Goal: Task Accomplishment & Management: Manage account settings

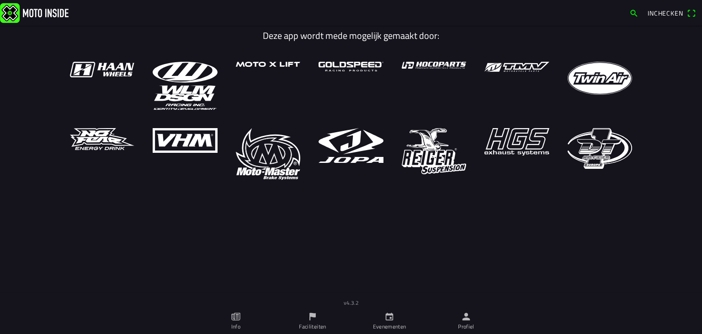
click at [463, 312] on icon "person" at bounding box center [466, 316] width 10 height 10
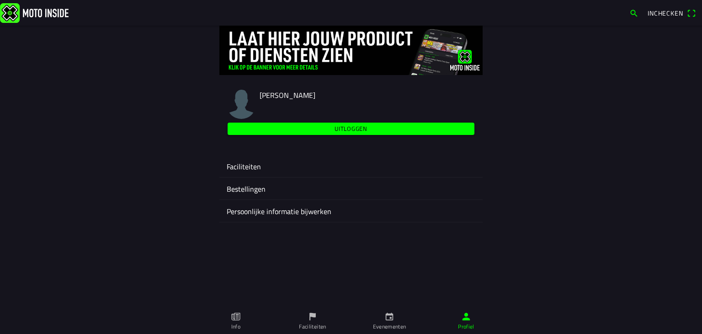
click at [252, 167] on ion-label "Faciliteiten" at bounding box center [351, 166] width 249 height 11
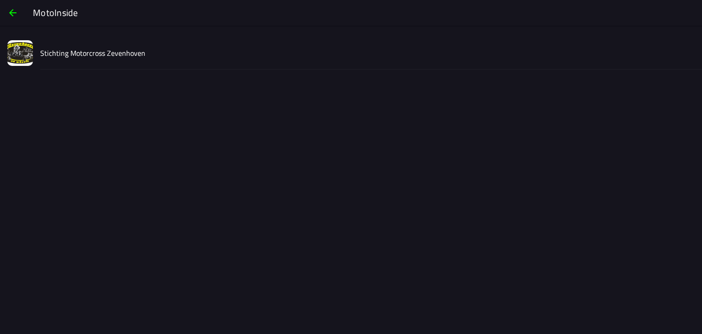
click at [0, 0] on slot "Stichting Motorcross Zevenhoven" at bounding box center [0, 0] width 0 height 0
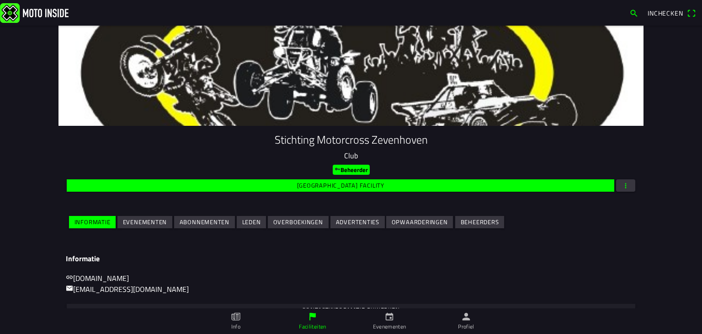
click at [0, 0] on slot "Evenementen" at bounding box center [0, 0] width 0 height 0
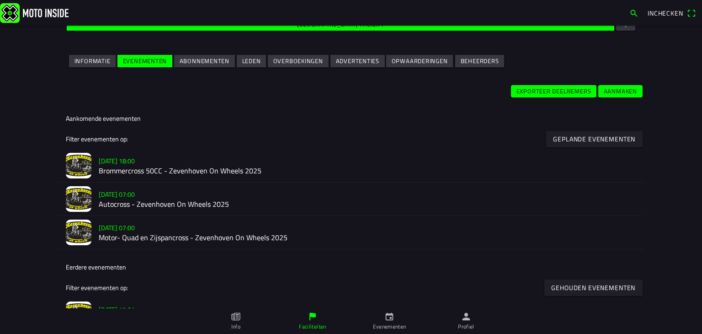
scroll to position [183, 0]
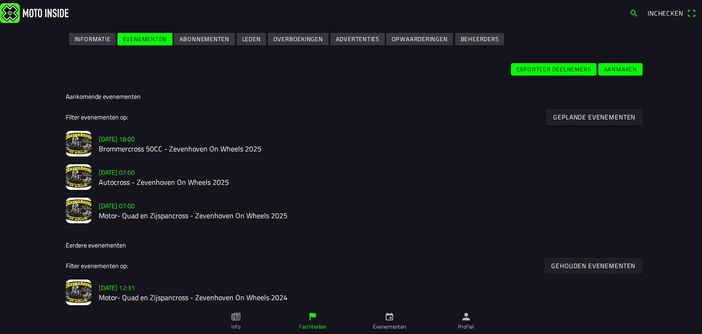
click at [0, 0] on slot "[DATE] 18:00" at bounding box center [0, 0] width 0 height 0
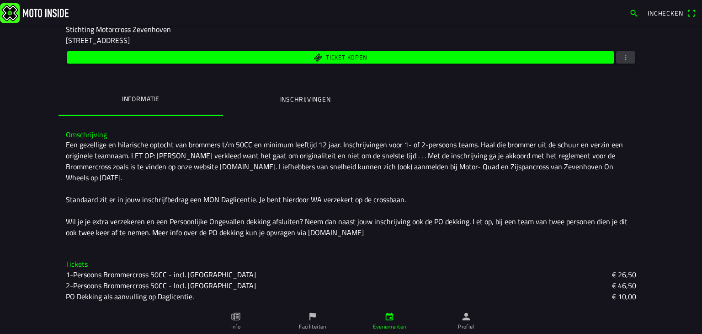
scroll to position [137, 0]
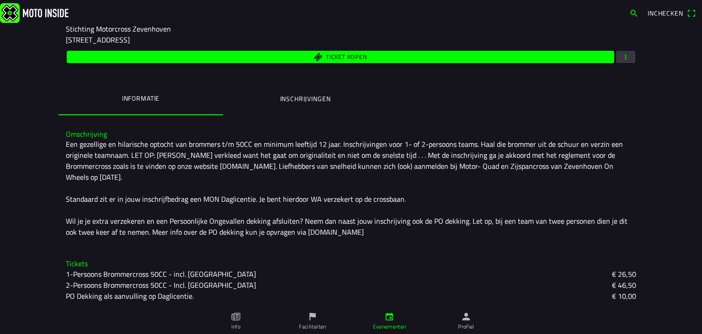
click at [625, 58] on span "button" at bounding box center [626, 57] width 8 height 12
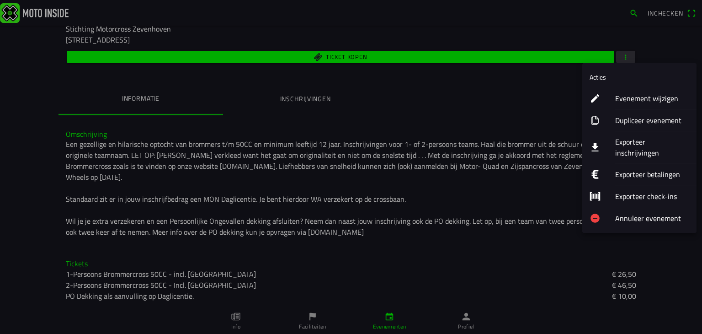
click at [621, 99] on ion-label "Evenement wijzigen" at bounding box center [652, 98] width 74 height 11
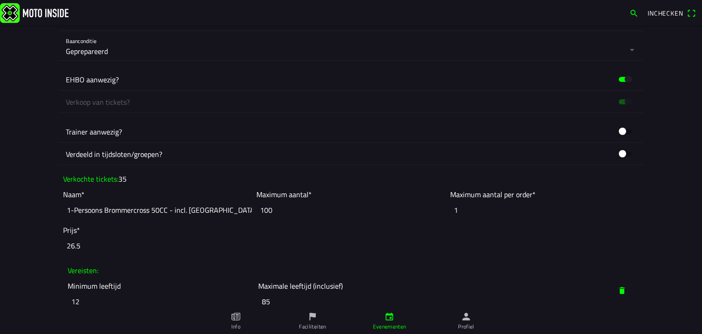
scroll to position [549, 0]
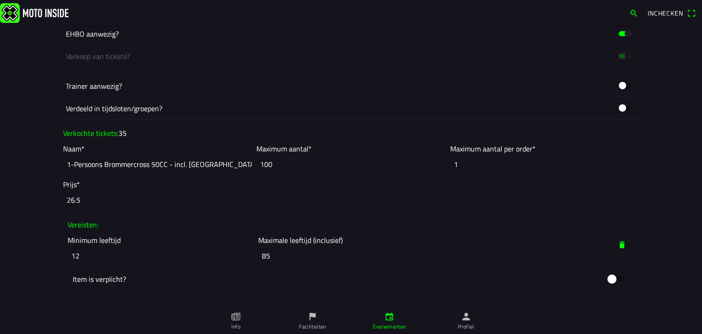
click at [268, 166] on input "100" at bounding box center [350, 164] width 189 height 20
type input "1"
type input "0"
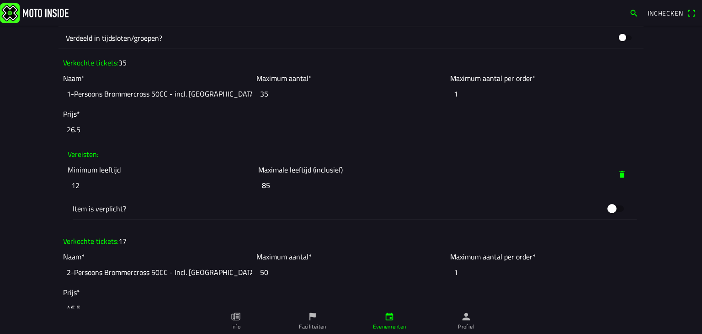
scroll to position [640, 0]
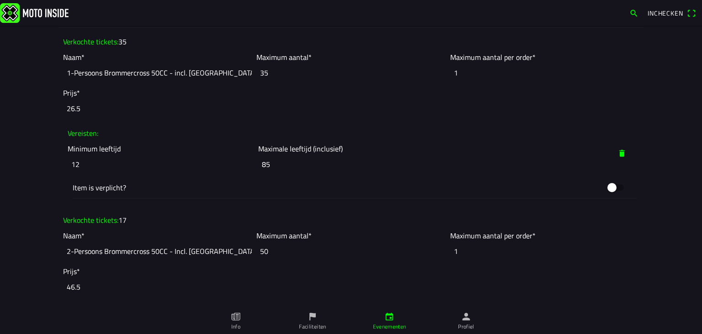
type input "35"
click at [279, 248] on input "50" at bounding box center [350, 251] width 189 height 20
type input "5"
type input "0"
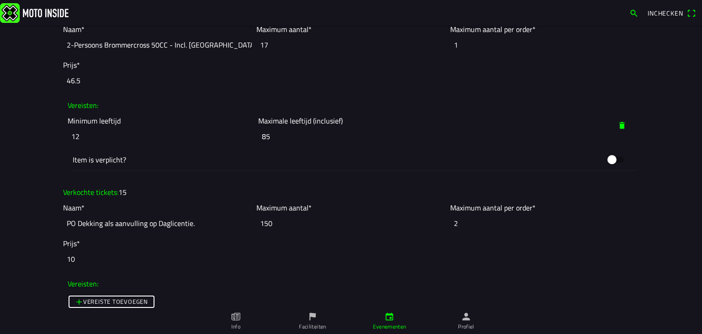
scroll to position [869, 0]
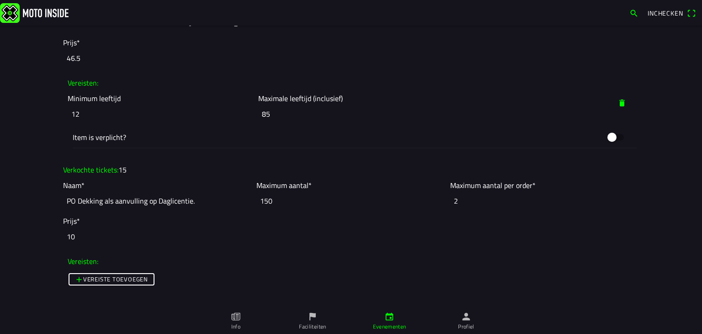
type input "17"
click at [283, 201] on input "150" at bounding box center [350, 201] width 189 height 20
type input "150"
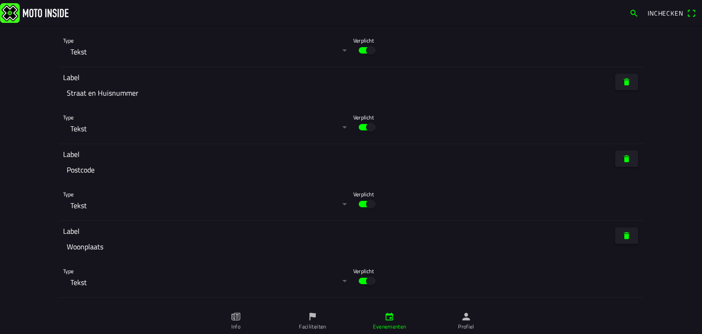
scroll to position [2802, 0]
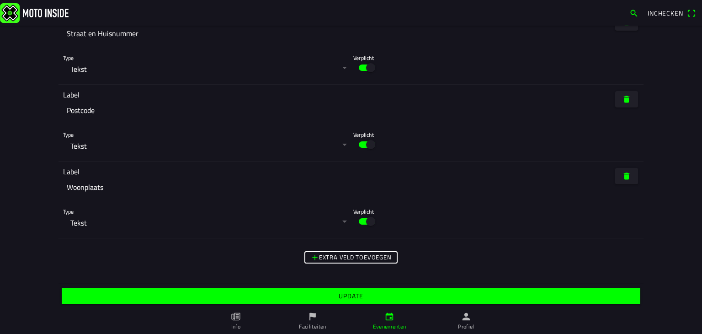
click at [0, 0] on slot "Update" at bounding box center [0, 0] width 0 height 0
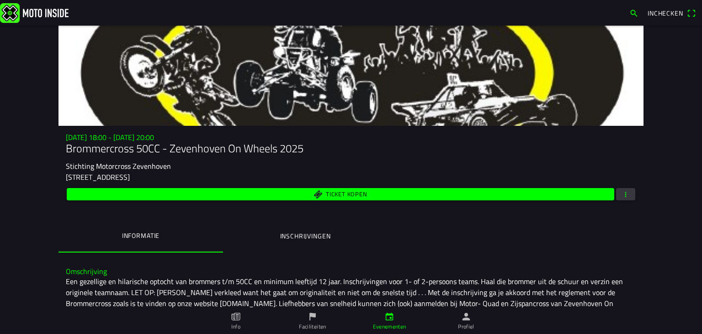
click at [336, 192] on span "Ticket kopen" at bounding box center [346, 194] width 41 height 6
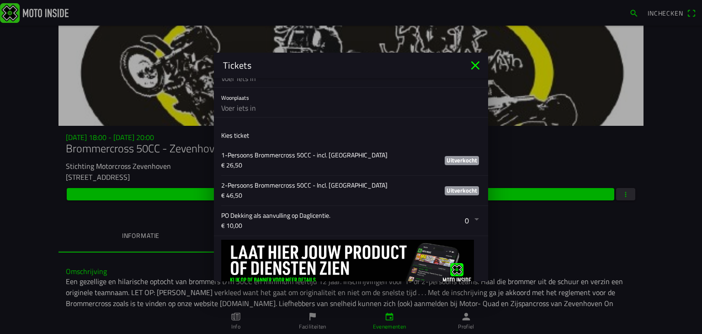
scroll to position [533, 0]
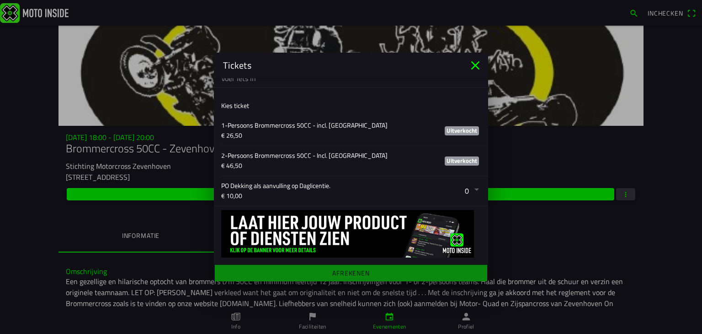
click at [475, 65] on icon "close" at bounding box center [475, 65] width 9 height 9
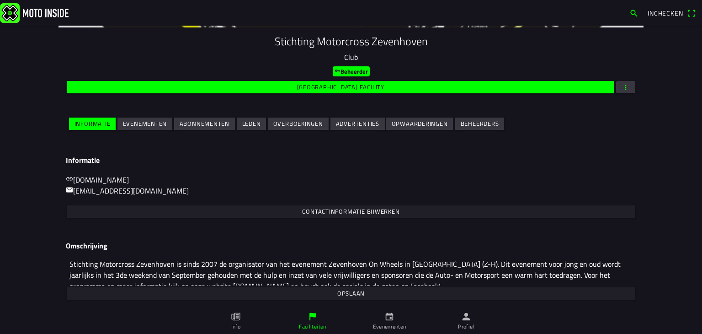
scroll to position [99, 0]
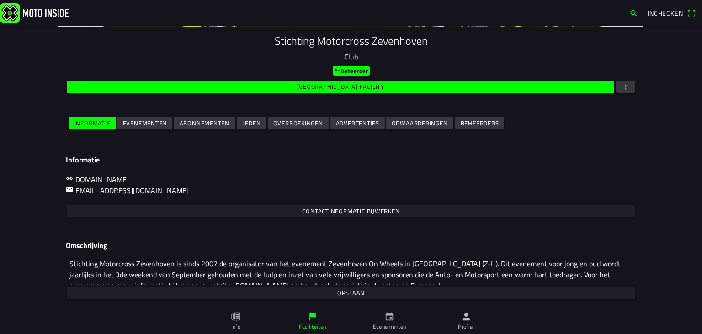
click at [0, 0] on slot "Evenementen" at bounding box center [0, 0] width 0 height 0
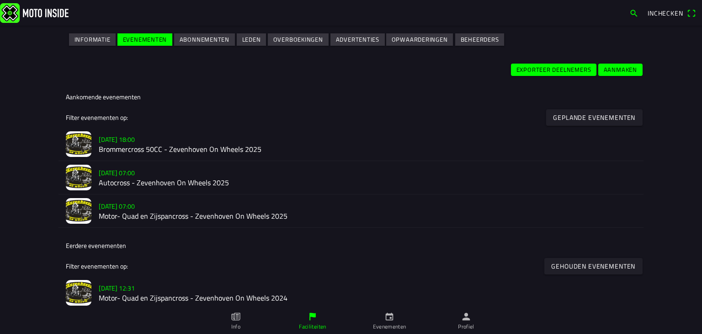
scroll to position [183, 0]
click at [0, 0] on slot "[DATE] 07:00" at bounding box center [0, 0] width 0 height 0
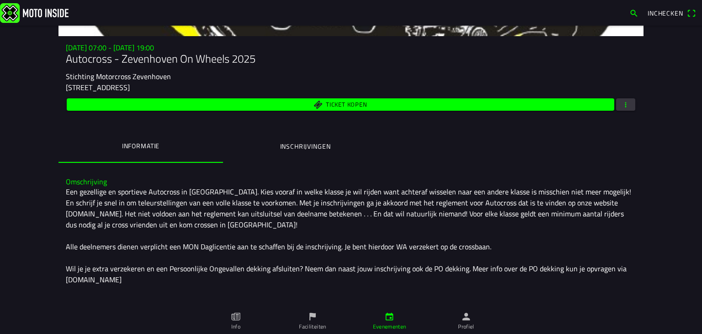
scroll to position [88, 0]
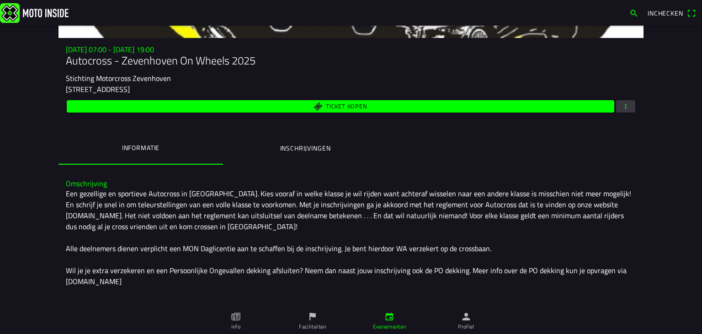
click at [624, 105] on span "button" at bounding box center [626, 106] width 8 height 12
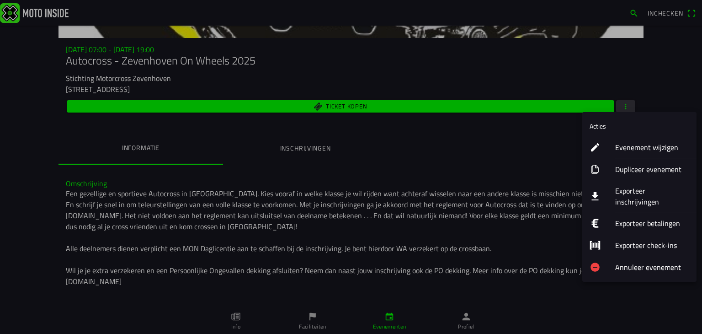
click at [631, 148] on ion-label "Evenement wijzigen" at bounding box center [652, 147] width 74 height 11
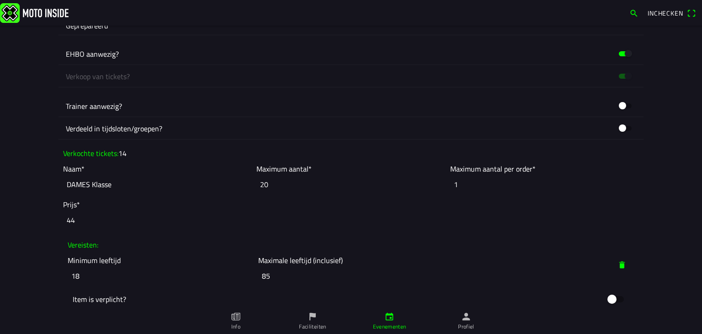
scroll to position [549, 0]
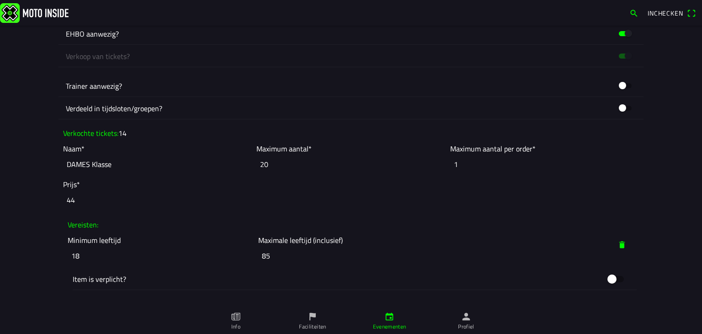
click at [274, 163] on input "20" at bounding box center [350, 164] width 189 height 20
type input "2"
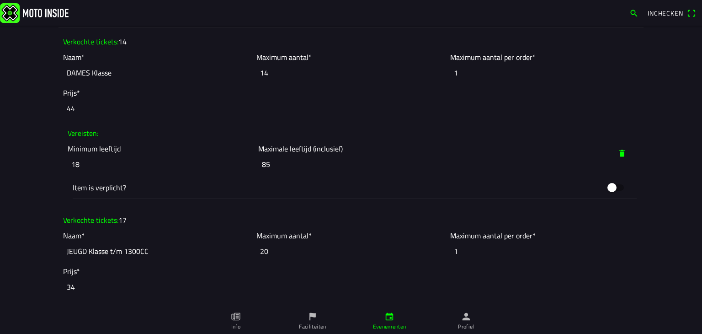
scroll to position [686, 0]
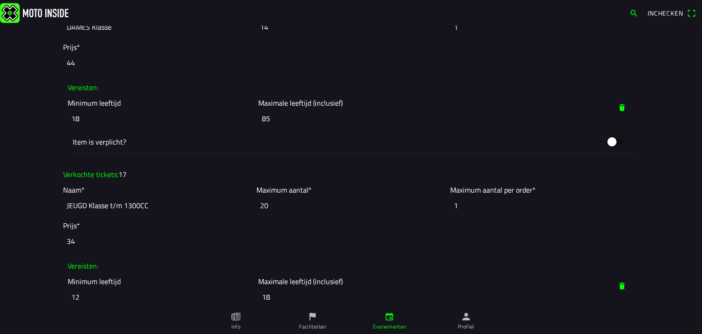
type input "14"
click at [269, 208] on input "20" at bounding box center [350, 205] width 189 height 20
type input "2"
type input "0"
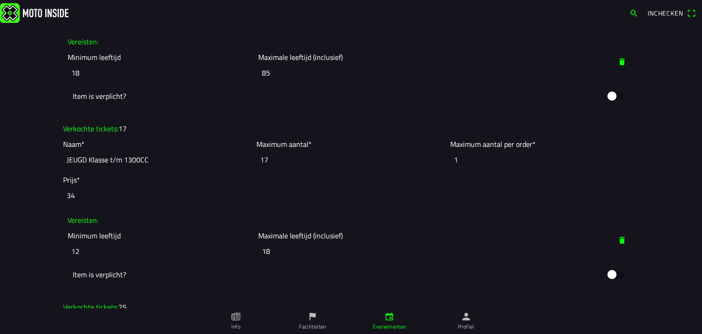
scroll to position [777, 0]
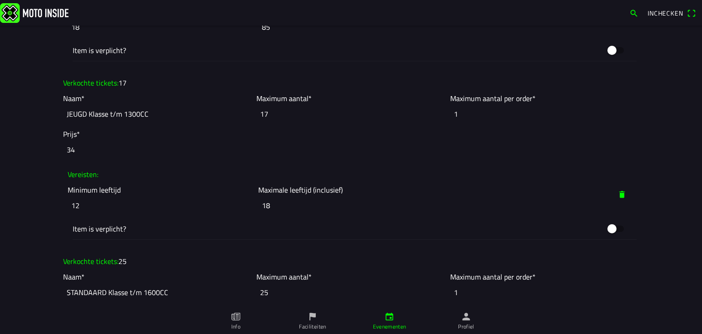
type input "17"
click at [278, 202] on input "18" at bounding box center [351, 205] width 186 height 20
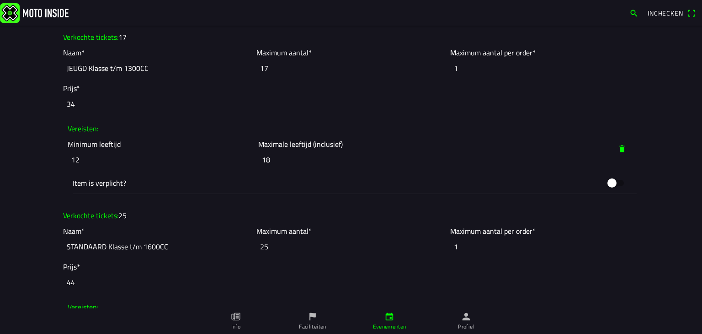
scroll to position [869, 0]
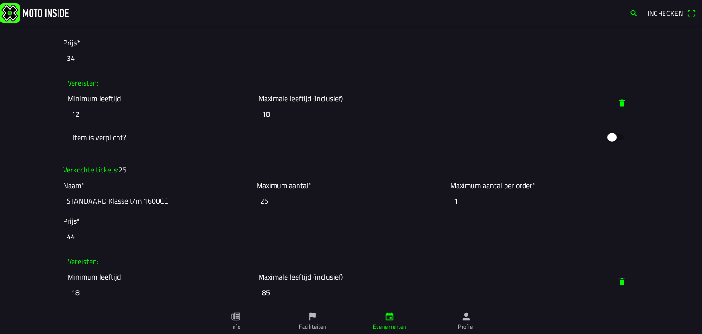
click at [278, 199] on input "25" at bounding box center [350, 201] width 189 height 20
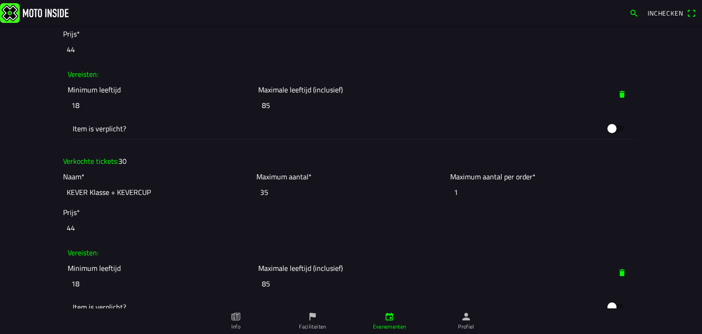
scroll to position [1234, 0]
click at [270, 188] on input "35" at bounding box center [350, 191] width 189 height 20
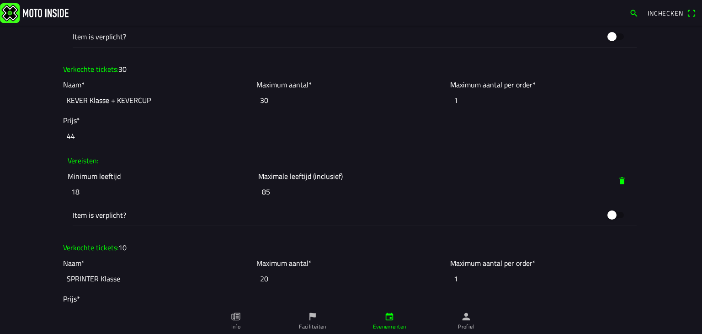
scroll to position [1371, 0]
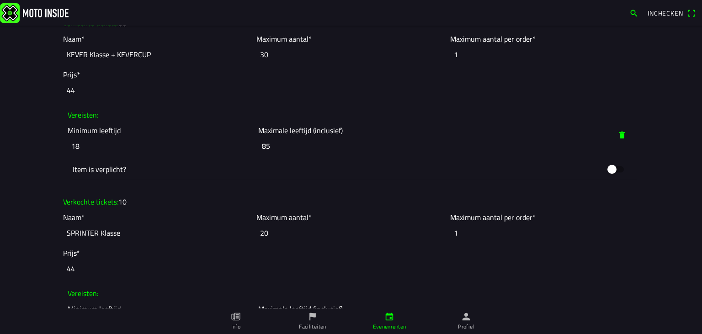
type input "30"
click at [260, 230] on input "20" at bounding box center [350, 233] width 189 height 20
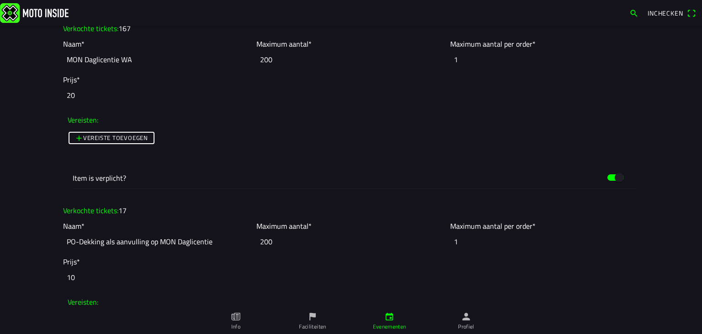
scroll to position [1920, 0]
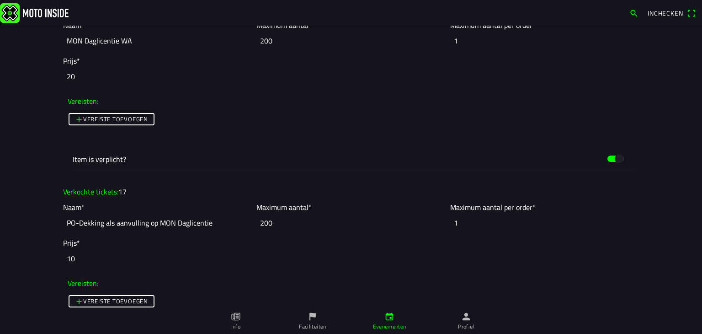
type input "10"
click at [283, 223] on input "200" at bounding box center [350, 223] width 189 height 20
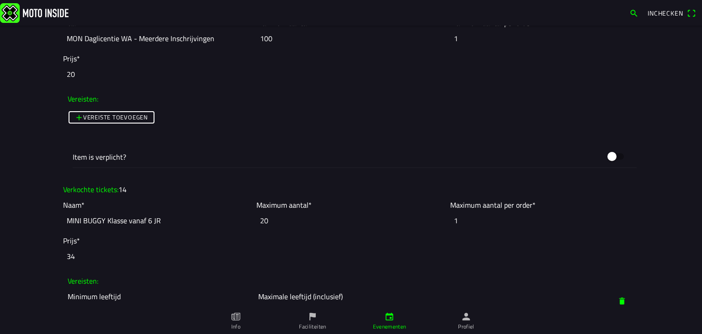
scroll to position [2332, 0]
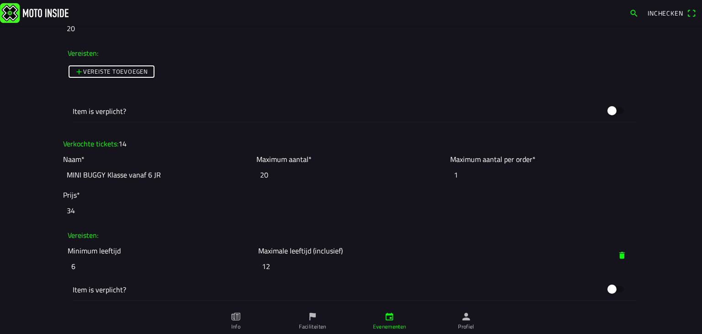
click at [263, 172] on input "20" at bounding box center [350, 175] width 189 height 20
type input "2"
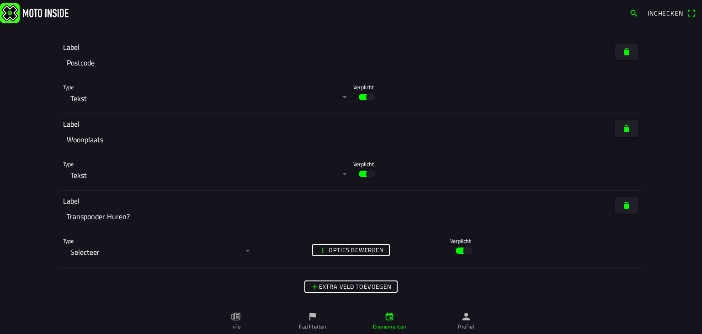
scroll to position [4235, 0]
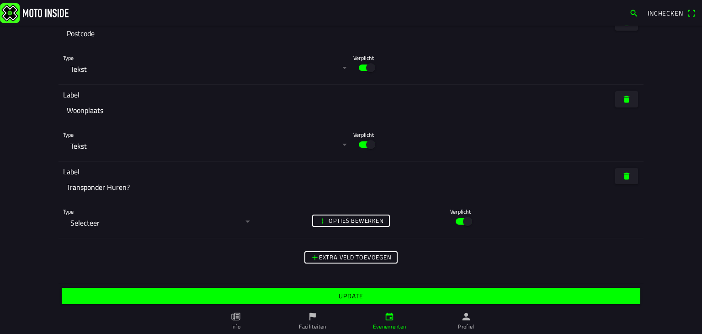
type input "14"
click at [0, 0] on slot "Update" at bounding box center [0, 0] width 0 height 0
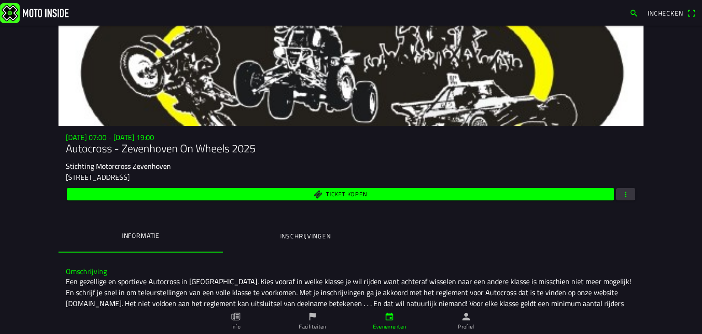
click at [347, 196] on span "Ticket kopen" at bounding box center [346, 194] width 41 height 6
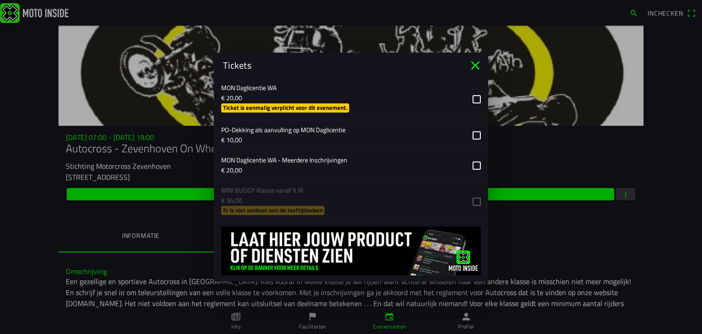
scroll to position [839, 0]
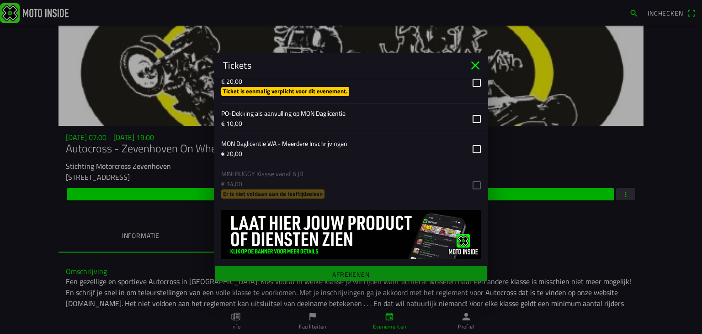
click at [475, 65] on icon "close" at bounding box center [475, 65] width 9 height 9
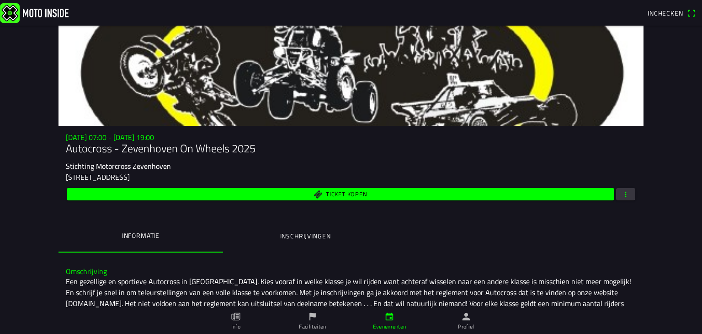
click at [328, 191] on span "Ticket kopen" at bounding box center [346, 194] width 41 height 6
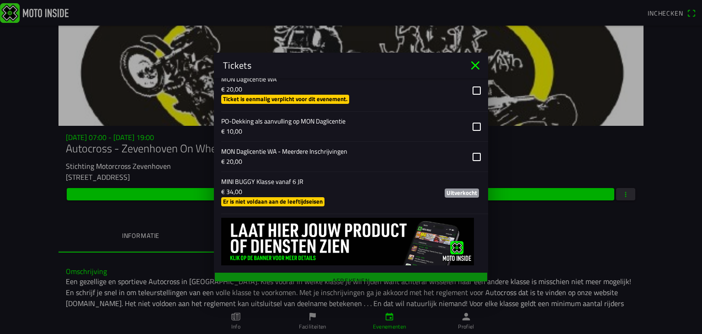
scroll to position [839, 0]
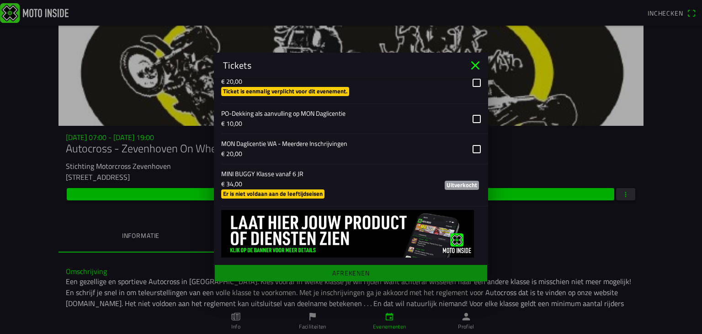
click at [475, 65] on icon "close" at bounding box center [475, 65] width 9 height 9
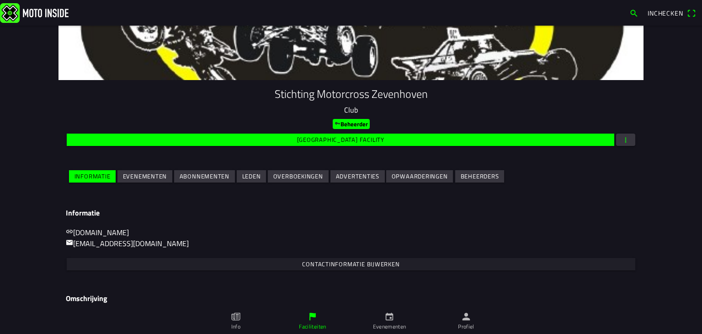
scroll to position [91, 0]
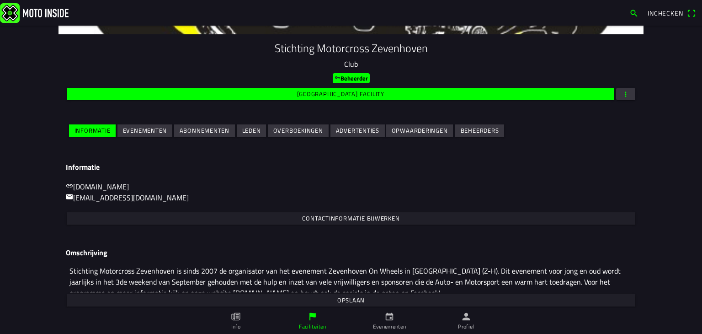
click at [0, 0] on slot "Evenementen" at bounding box center [0, 0] width 0 height 0
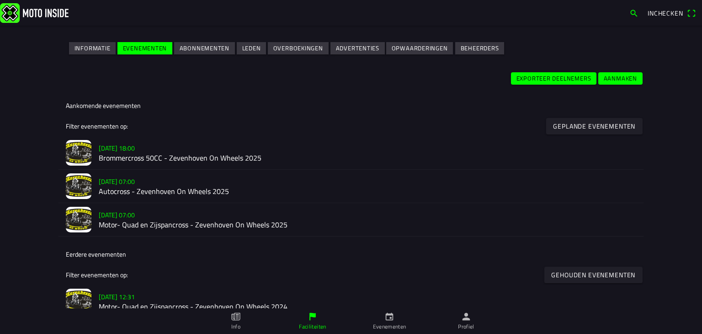
scroll to position [183, 0]
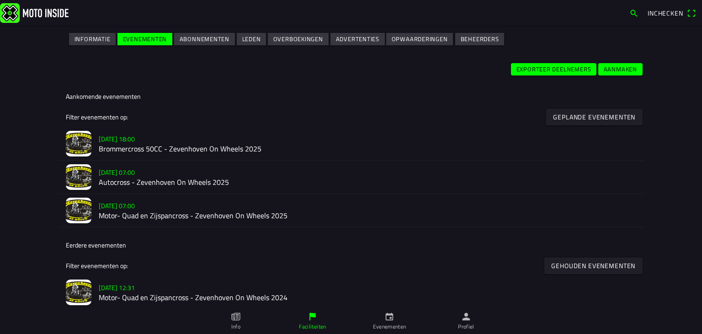
click at [0, 0] on slot "zo 21 sep. - 07:00" at bounding box center [0, 0] width 0 height 0
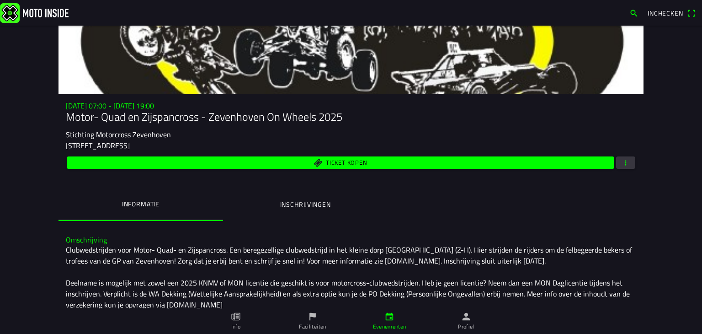
scroll to position [46, 0]
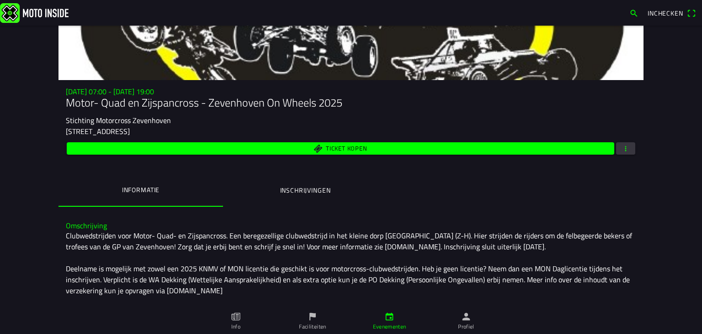
click at [617, 148] on button "button" at bounding box center [625, 148] width 19 height 12
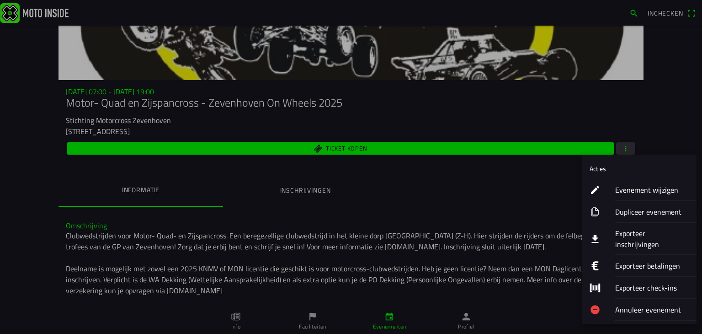
click at [631, 189] on ion-label "Evenement wijzigen" at bounding box center [652, 189] width 74 height 11
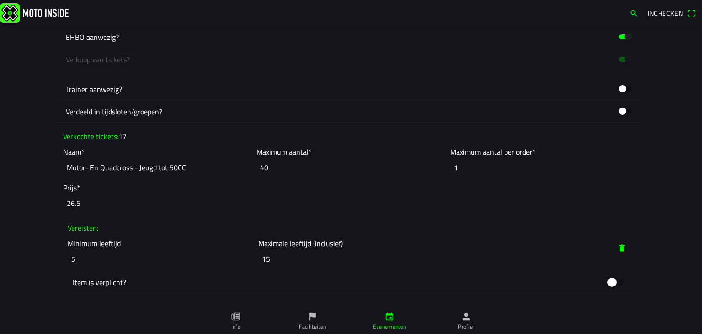
scroll to position [594, 0]
click at [272, 167] on input "40" at bounding box center [350, 167] width 189 height 20
type input "4"
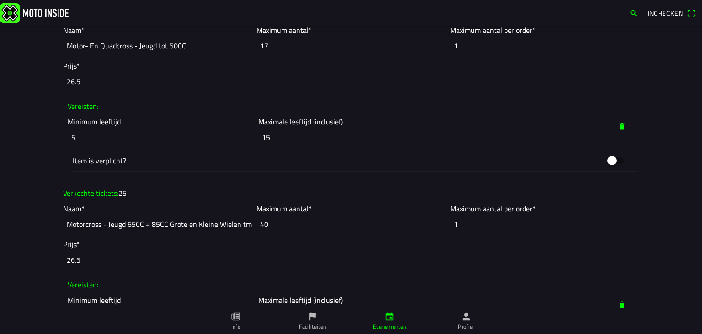
scroll to position [731, 0]
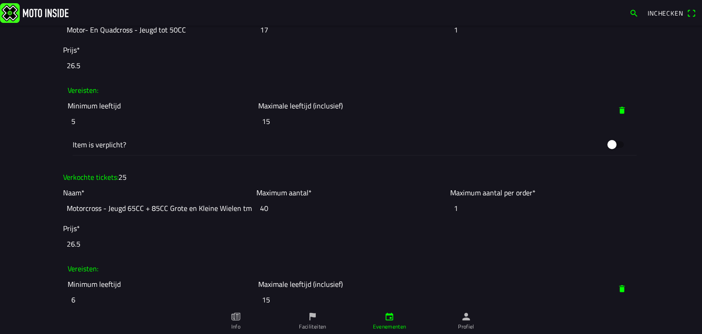
type input "17"
click at [277, 205] on input "40" at bounding box center [350, 208] width 189 height 20
type input "4"
type input "0"
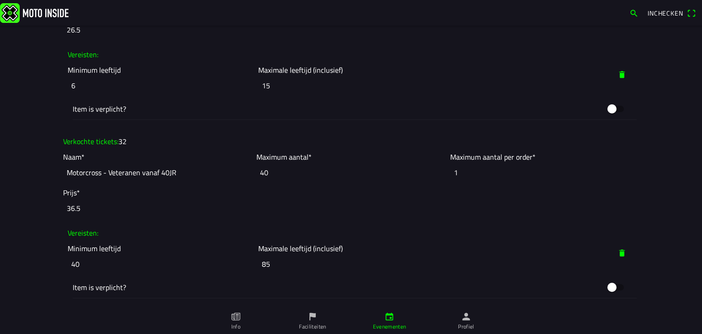
scroll to position [960, 0]
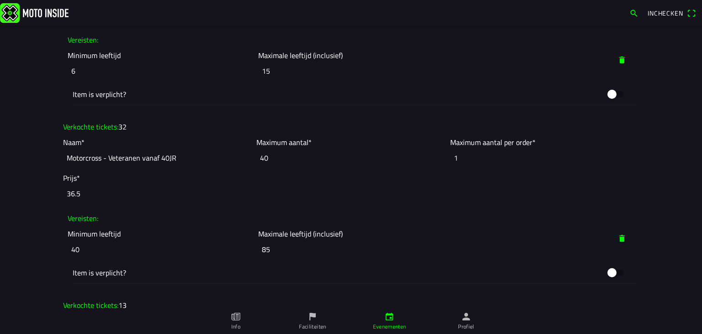
type input "25"
click at [271, 157] on input "40" at bounding box center [350, 158] width 189 height 20
type input "4"
type input "0"
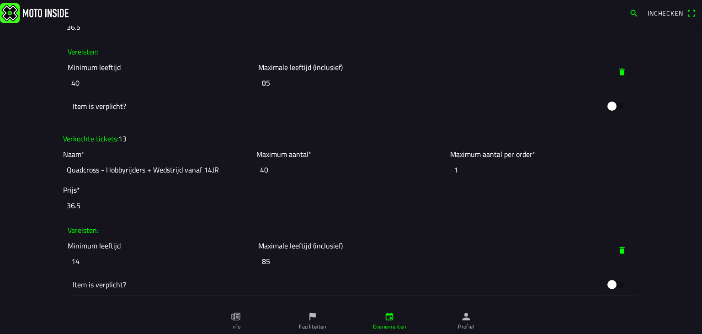
scroll to position [1143, 0]
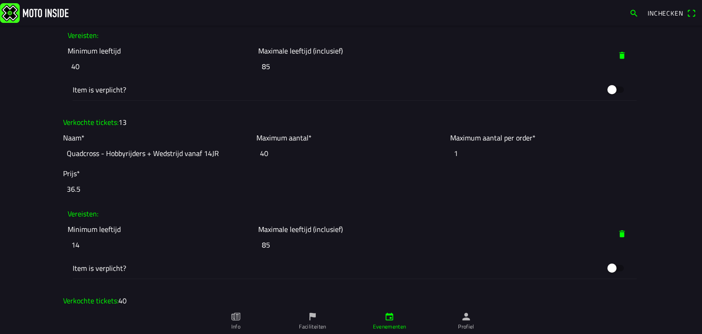
type input "32"
click at [271, 152] on input "40" at bounding box center [350, 153] width 189 height 20
type input "4"
type input "0"
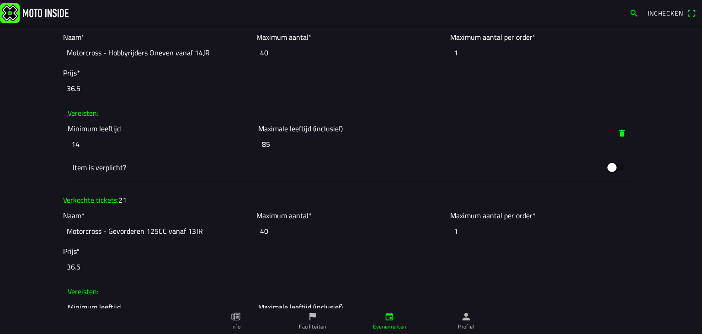
scroll to position [1646, 0]
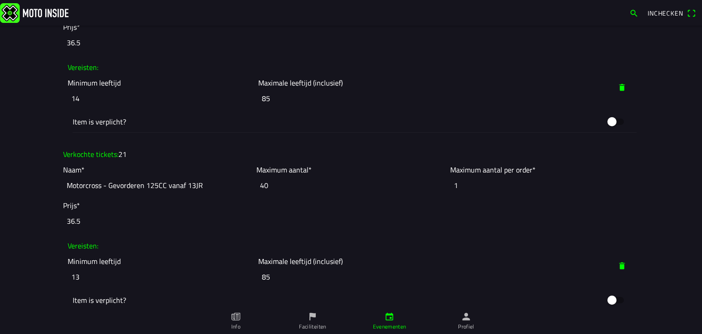
type input "13"
click at [269, 181] on input "40" at bounding box center [350, 185] width 189 height 20
type input "4"
type input "0"
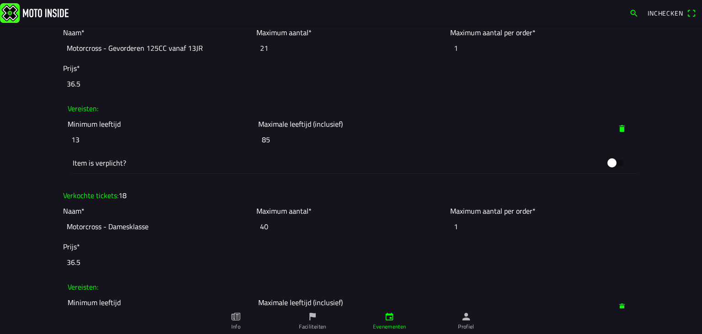
scroll to position [1829, 0]
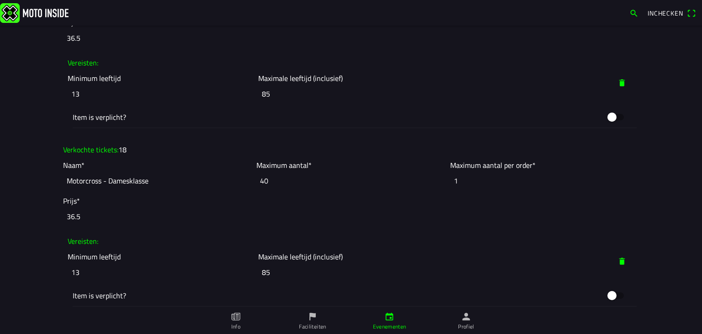
type input "21"
click at [271, 178] on input "40" at bounding box center [350, 181] width 189 height 20
type input "4"
type input "0"
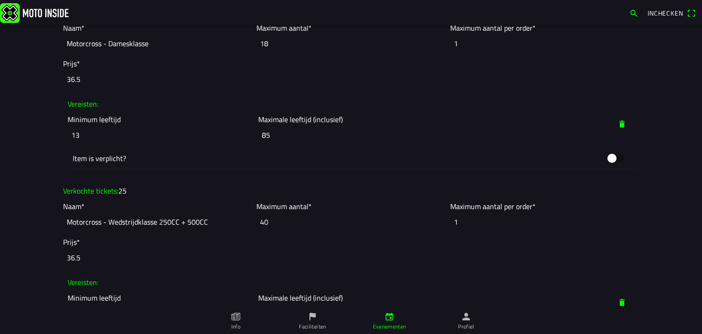
scroll to position [2011, 0]
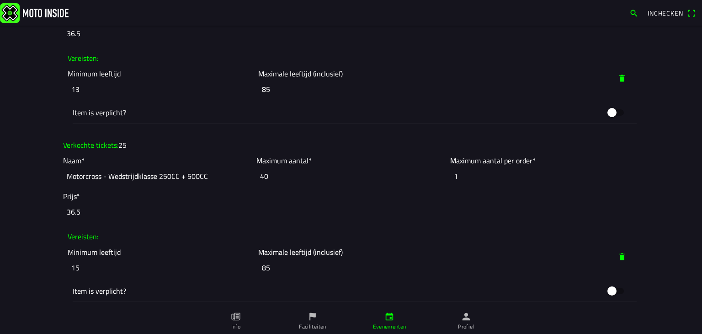
type input "18"
click at [277, 176] on input "40" at bounding box center [350, 176] width 189 height 20
type input "4"
type input "0"
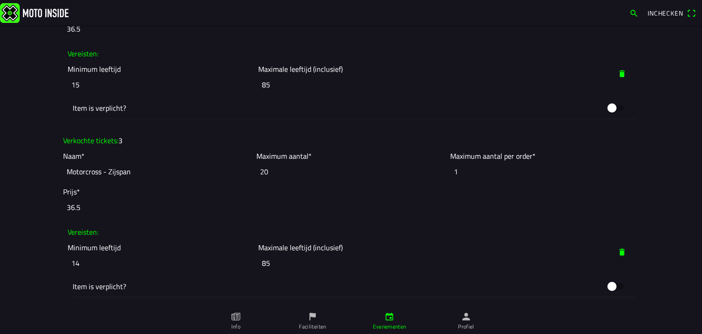
scroll to position [2240, 0]
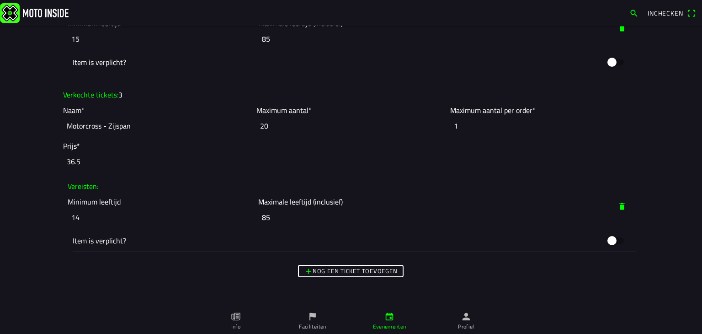
type input "25"
click at [271, 125] on input "20" at bounding box center [350, 126] width 189 height 20
type input "2"
type input "0"
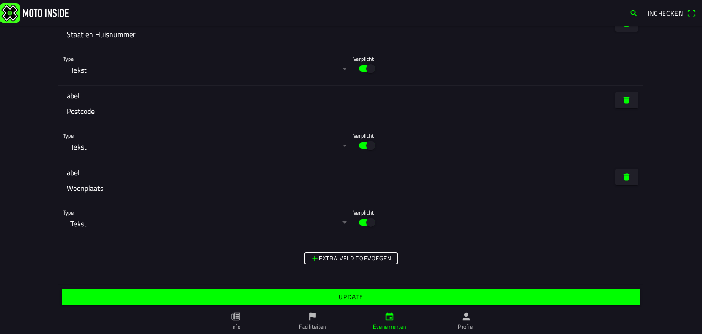
scroll to position [4643, 0]
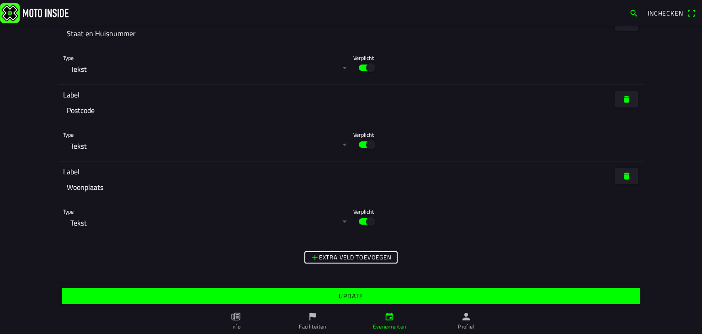
type input "3"
click at [0, 0] on slot "Update" at bounding box center [0, 0] width 0 height 0
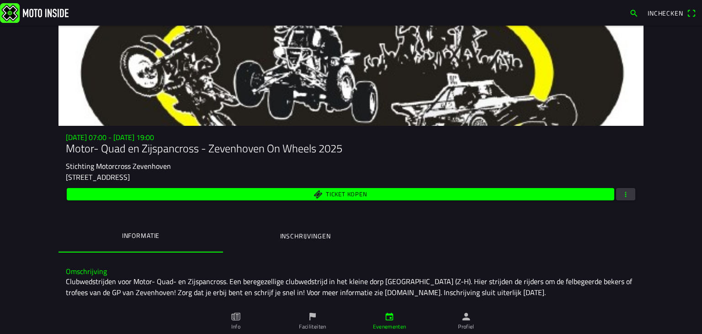
click at [344, 196] on span "Ticket kopen" at bounding box center [346, 194] width 41 height 6
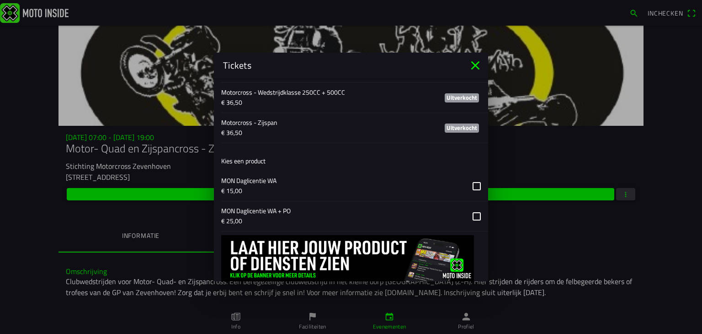
scroll to position [984, 0]
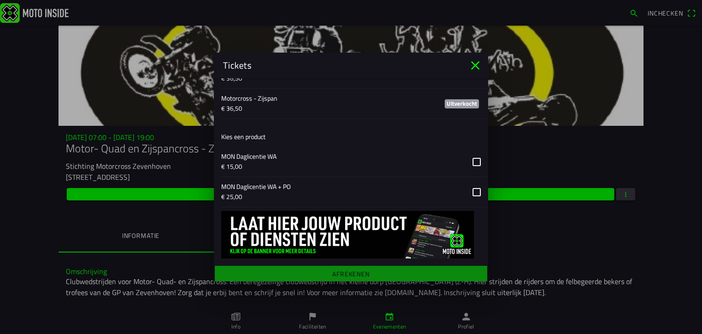
click at [474, 63] on icon "close" at bounding box center [475, 65] width 15 height 15
